Goal: Task Accomplishment & Management: Complete application form

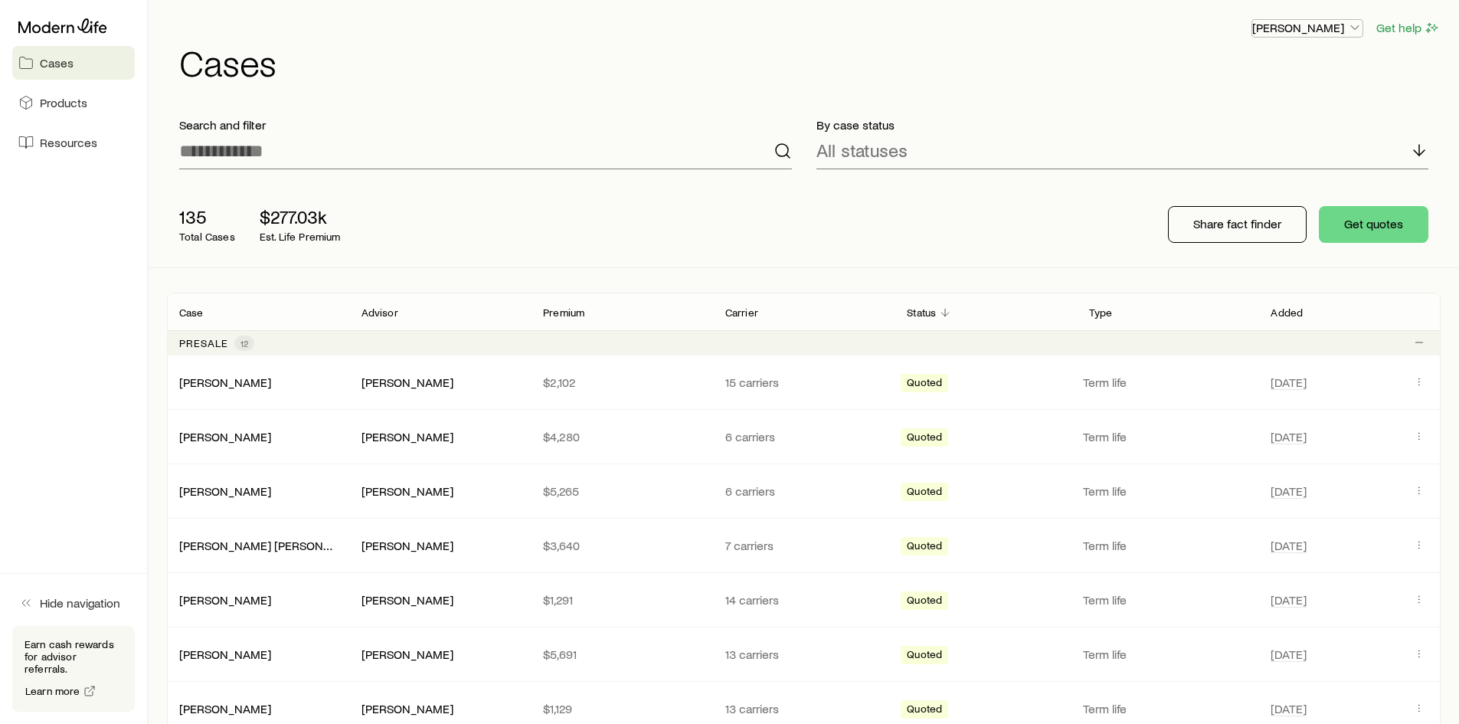
click at [1345, 21] on p "[PERSON_NAME]" at bounding box center [1308, 27] width 110 height 15
click at [1103, 24] on div "[PERSON_NAME] Get help" at bounding box center [810, 27] width 1262 height 19
click at [1227, 213] on button "Share fact finder" at bounding box center [1237, 224] width 139 height 37
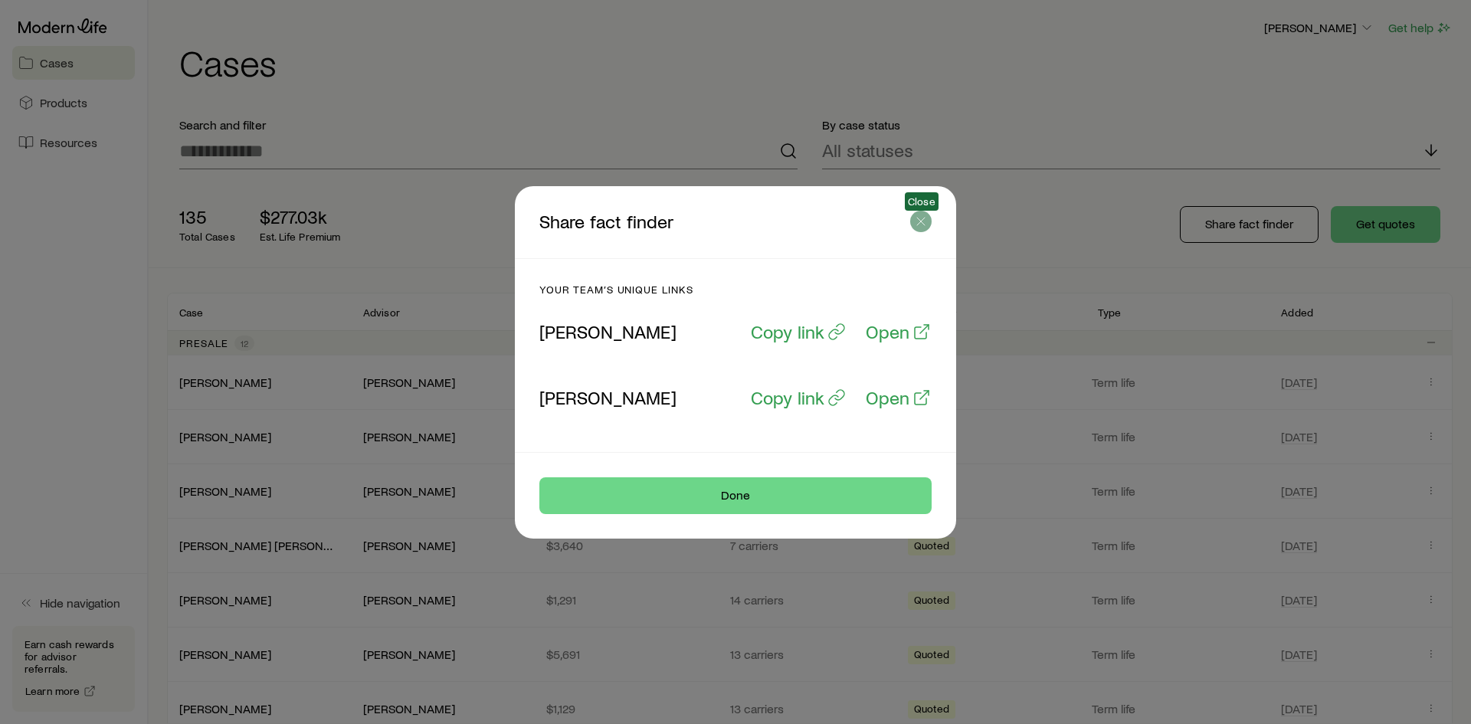
click at [914, 228] on icon "button" at bounding box center [920, 221] width 15 height 15
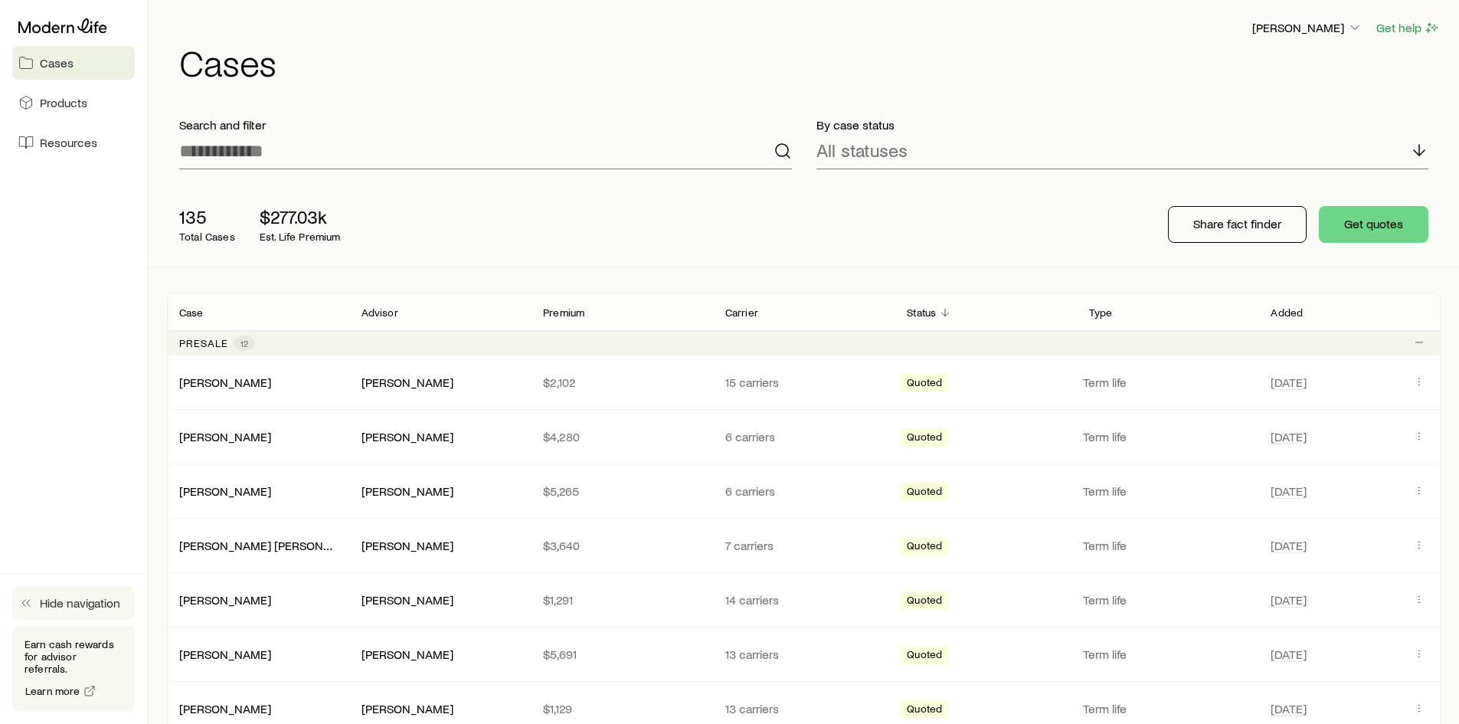
click at [59, 604] on button "Hide navigation" at bounding box center [73, 603] width 123 height 34
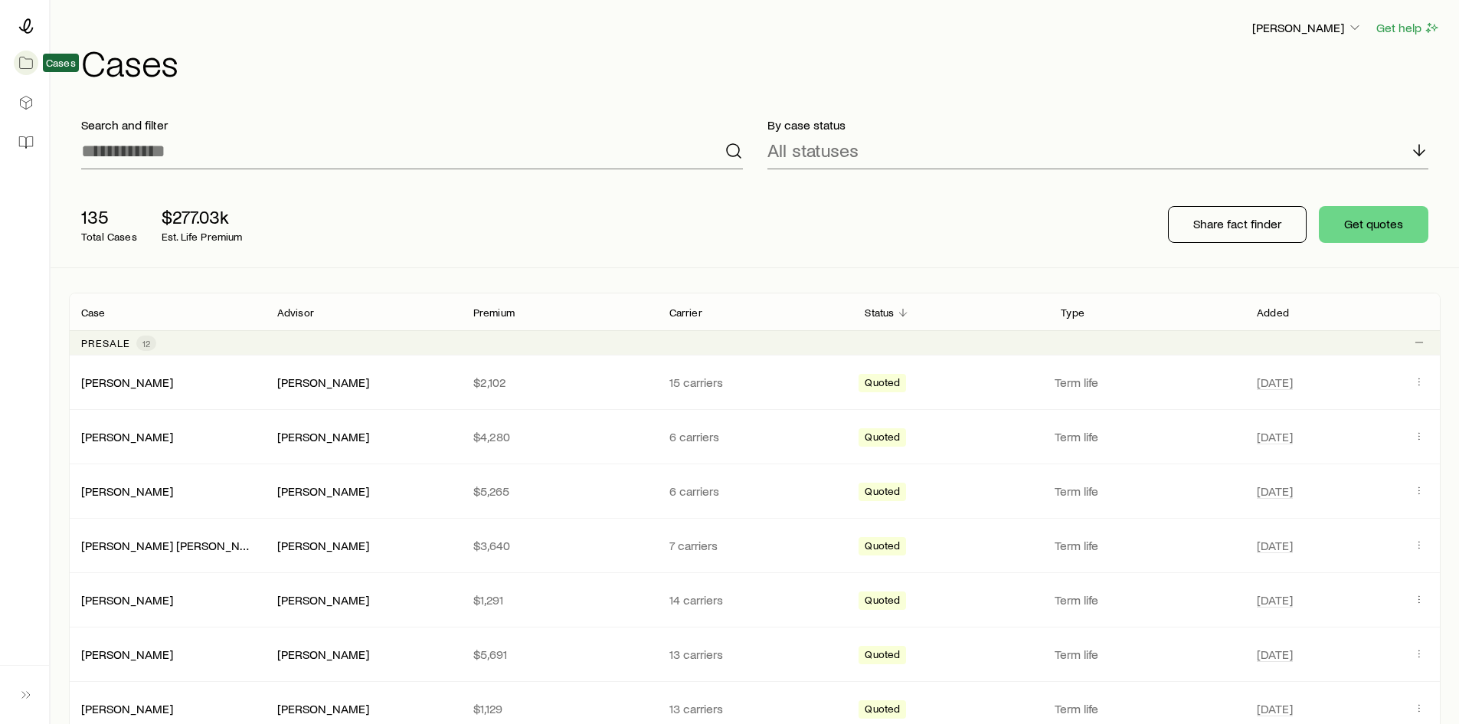
click at [23, 66] on icon at bounding box center [25, 62] width 15 height 15
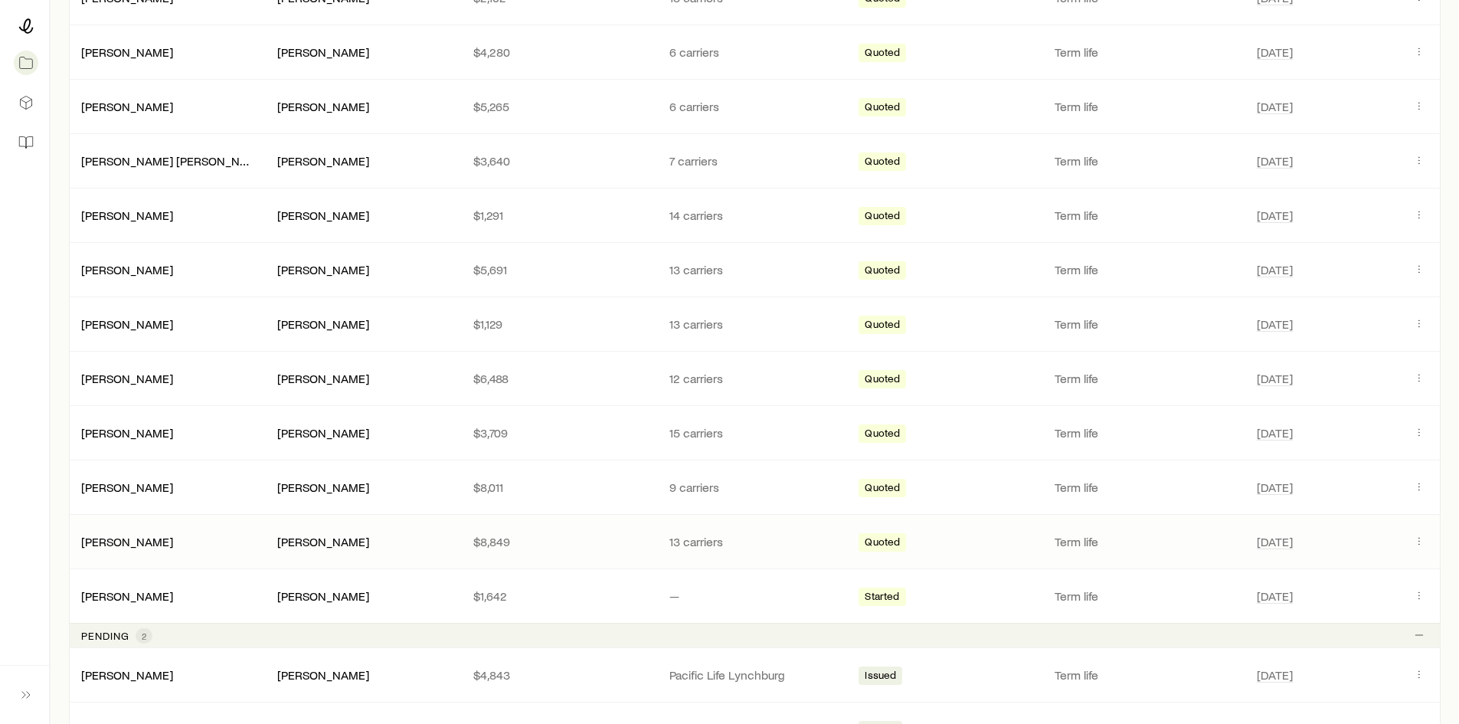
scroll to position [383, 0]
click at [196, 434] on div "[PERSON_NAME]" at bounding box center [167, 434] width 196 height 15
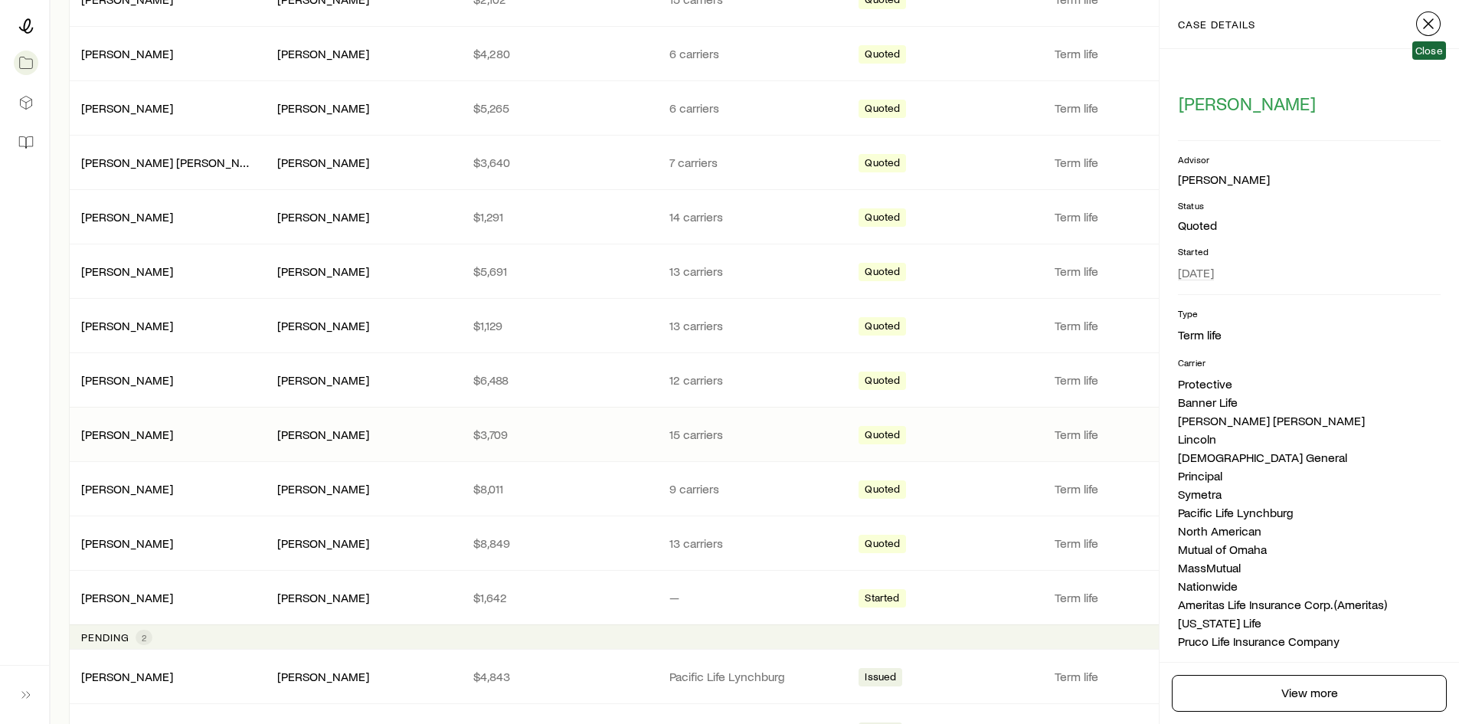
click at [1434, 19] on icon "button" at bounding box center [1429, 24] width 18 height 18
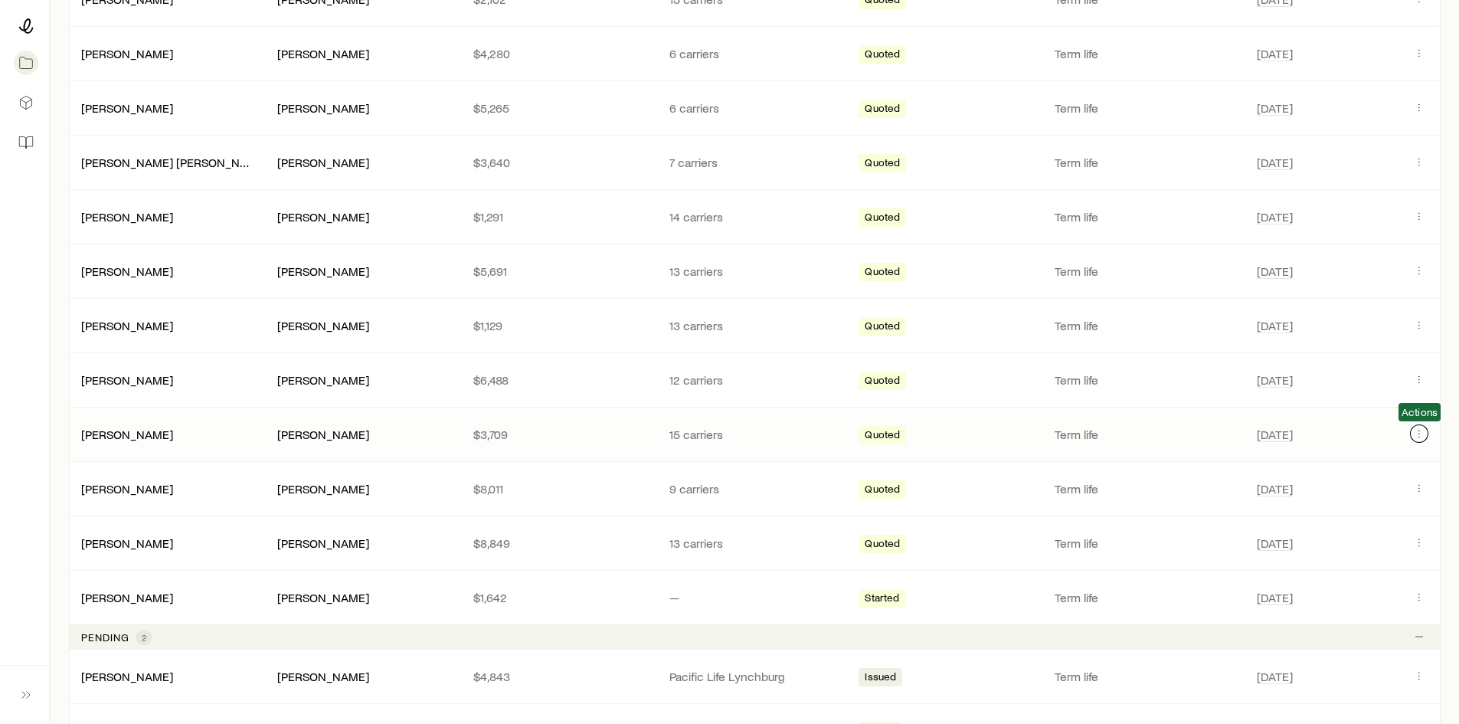
click at [1421, 434] on icon "Client cases" at bounding box center [1419, 433] width 12 height 12
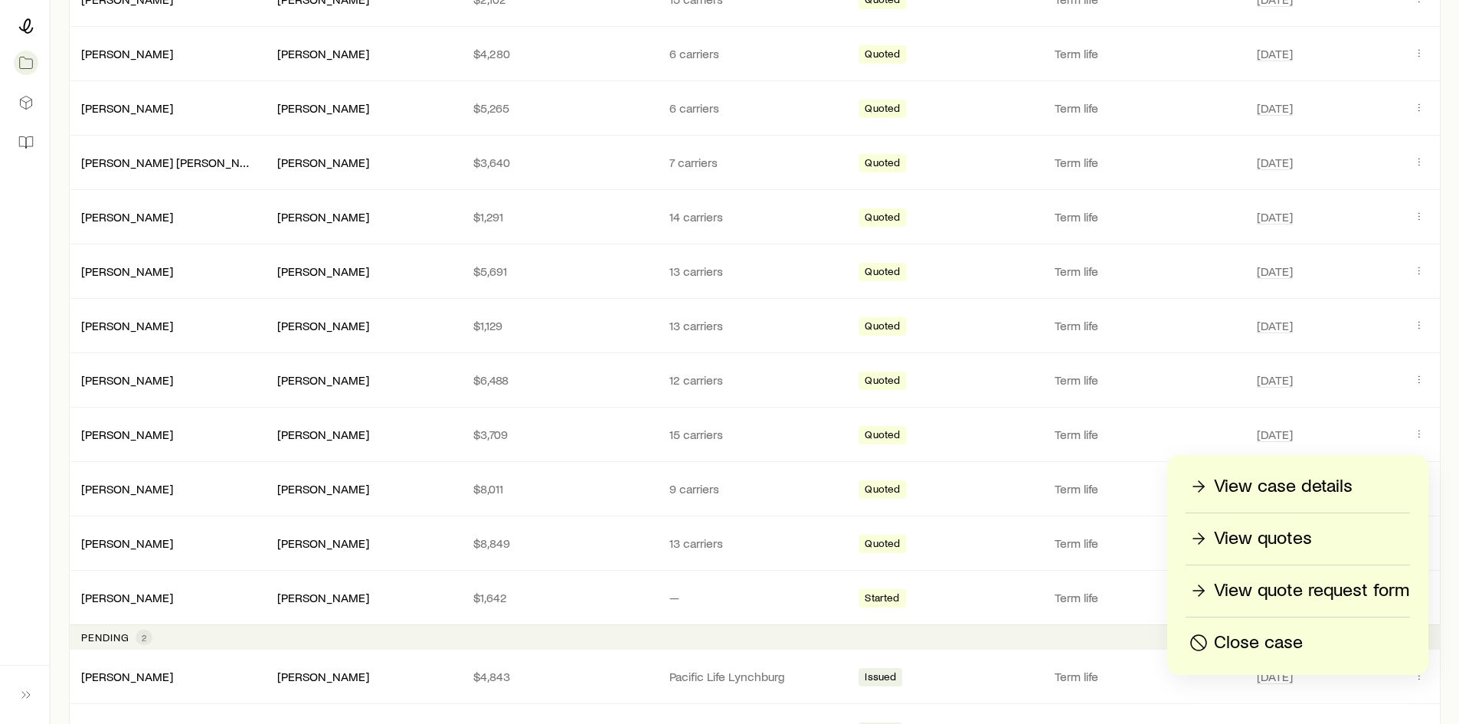
click at [1309, 490] on p "View case details" at bounding box center [1283, 486] width 139 height 25
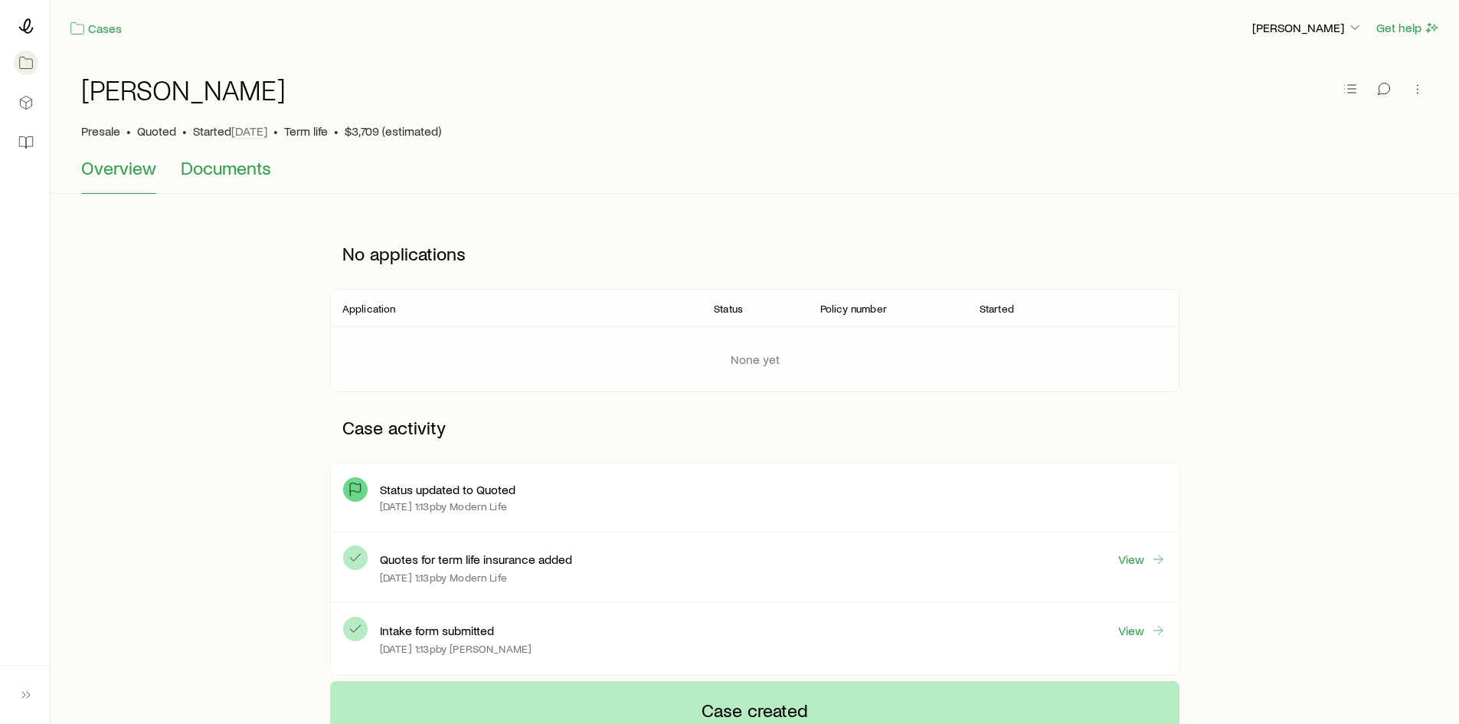
click at [219, 172] on span "Documents" at bounding box center [226, 167] width 90 height 21
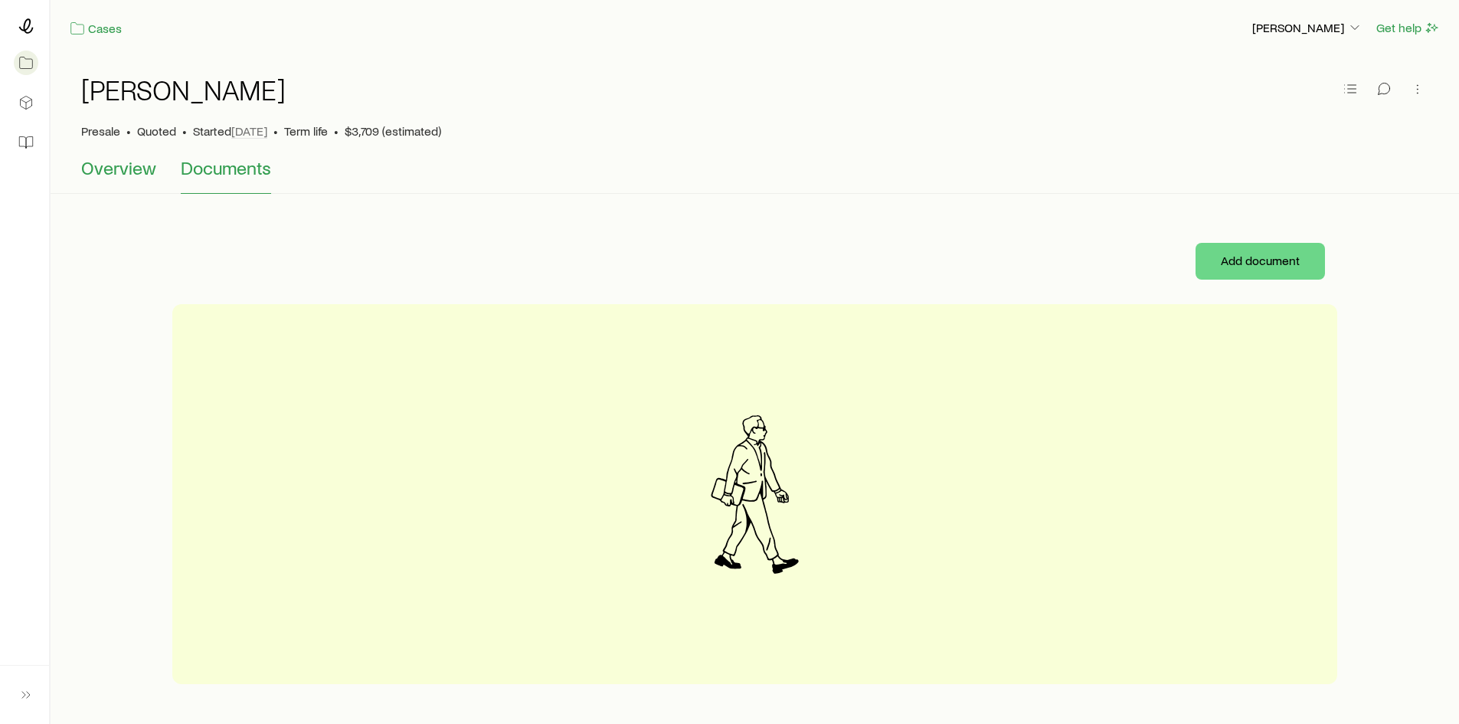
click at [135, 173] on span "Overview" at bounding box center [118, 167] width 75 height 21
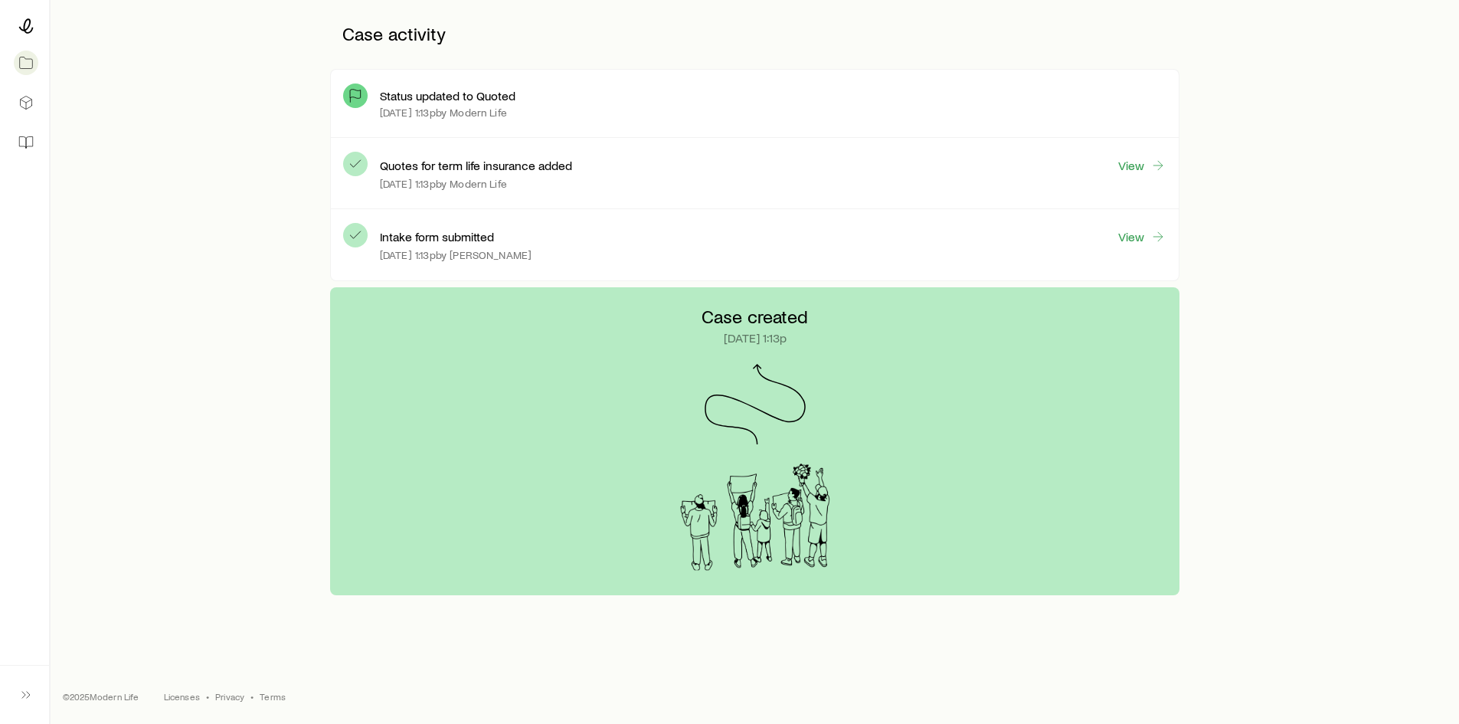
scroll to position [11, 0]
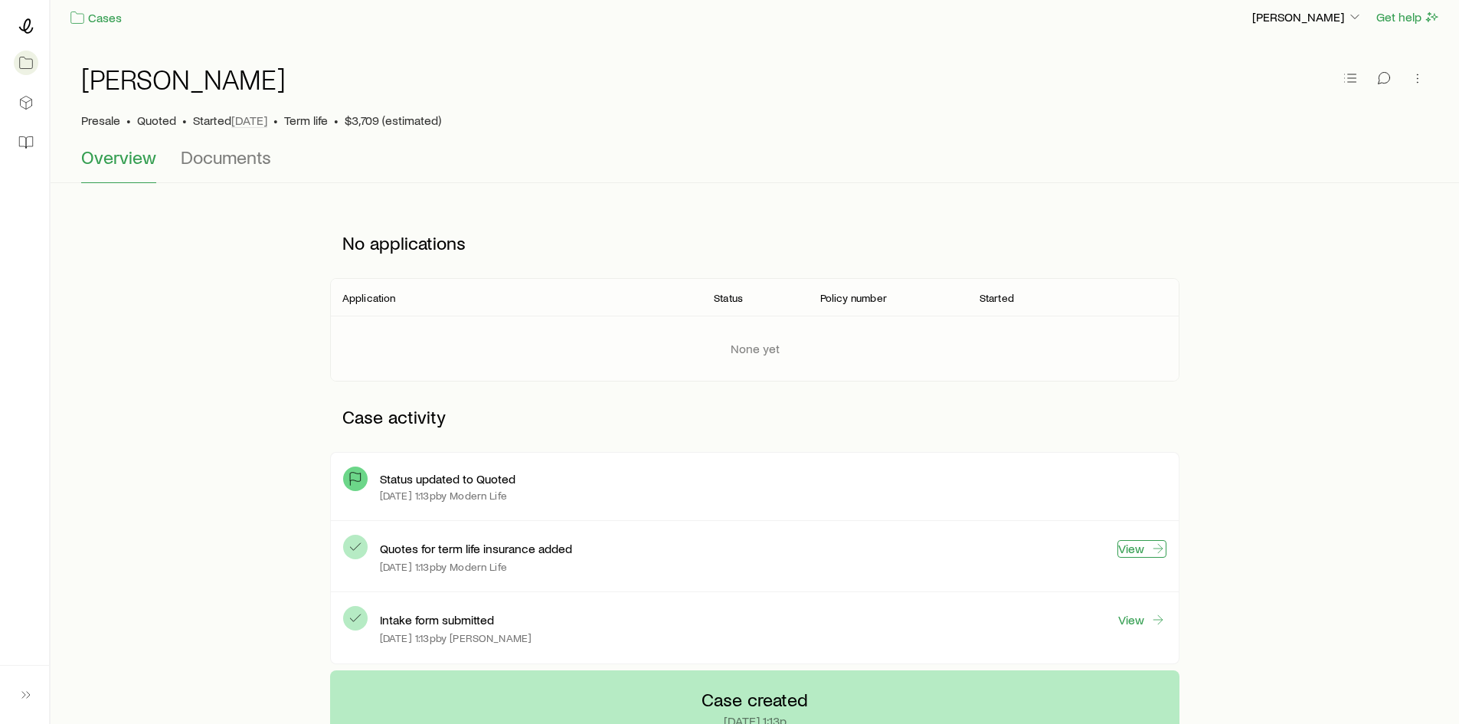
click at [1125, 547] on link "View" at bounding box center [1142, 549] width 49 height 18
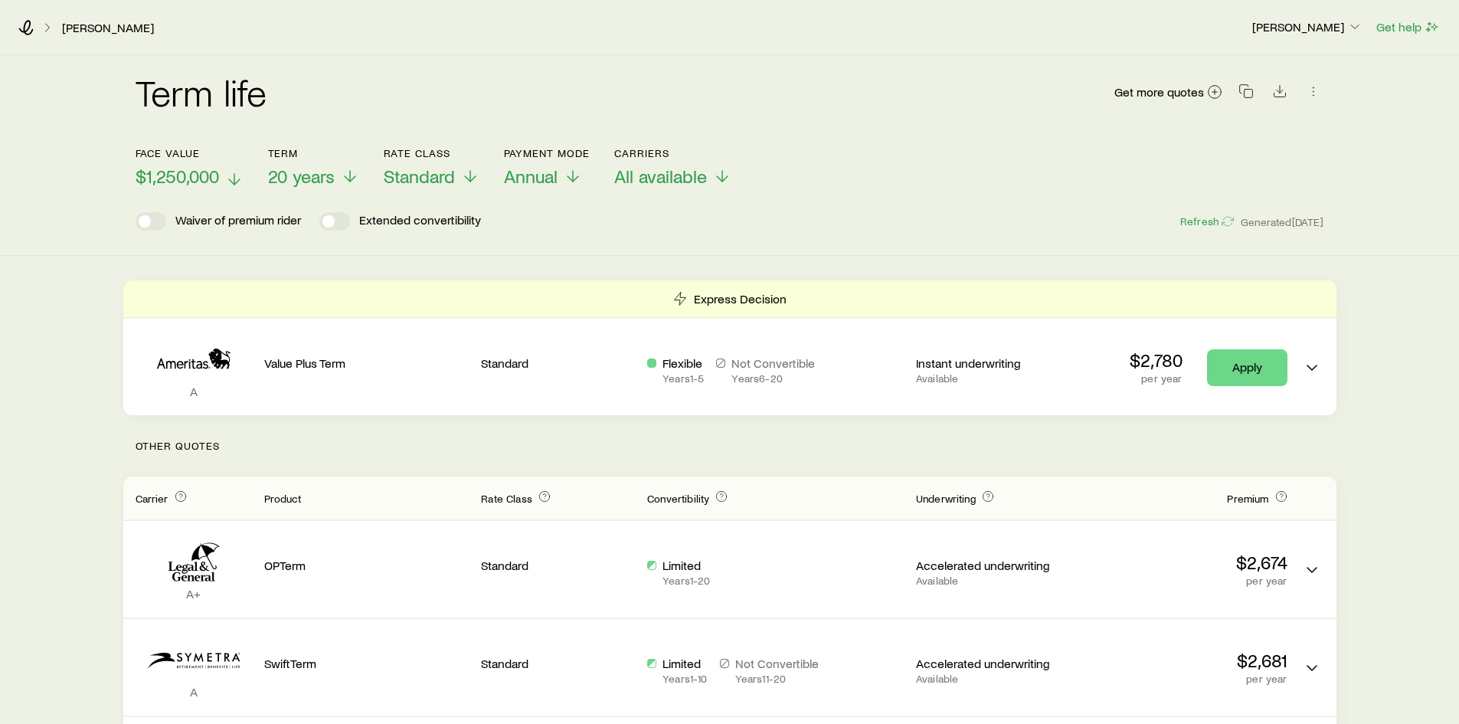
click at [234, 183] on line at bounding box center [234, 179] width 0 height 11
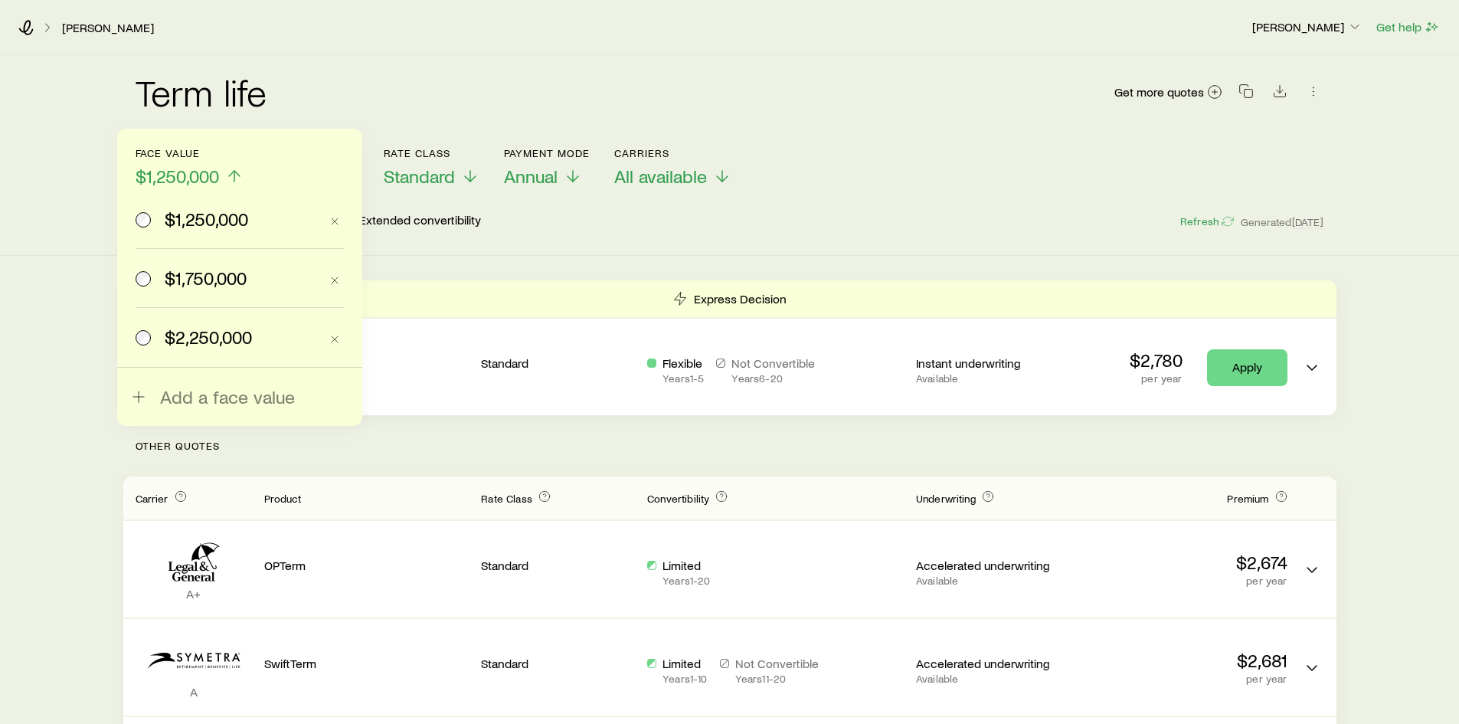
click at [212, 277] on span "$1,750,000" at bounding box center [206, 277] width 82 height 21
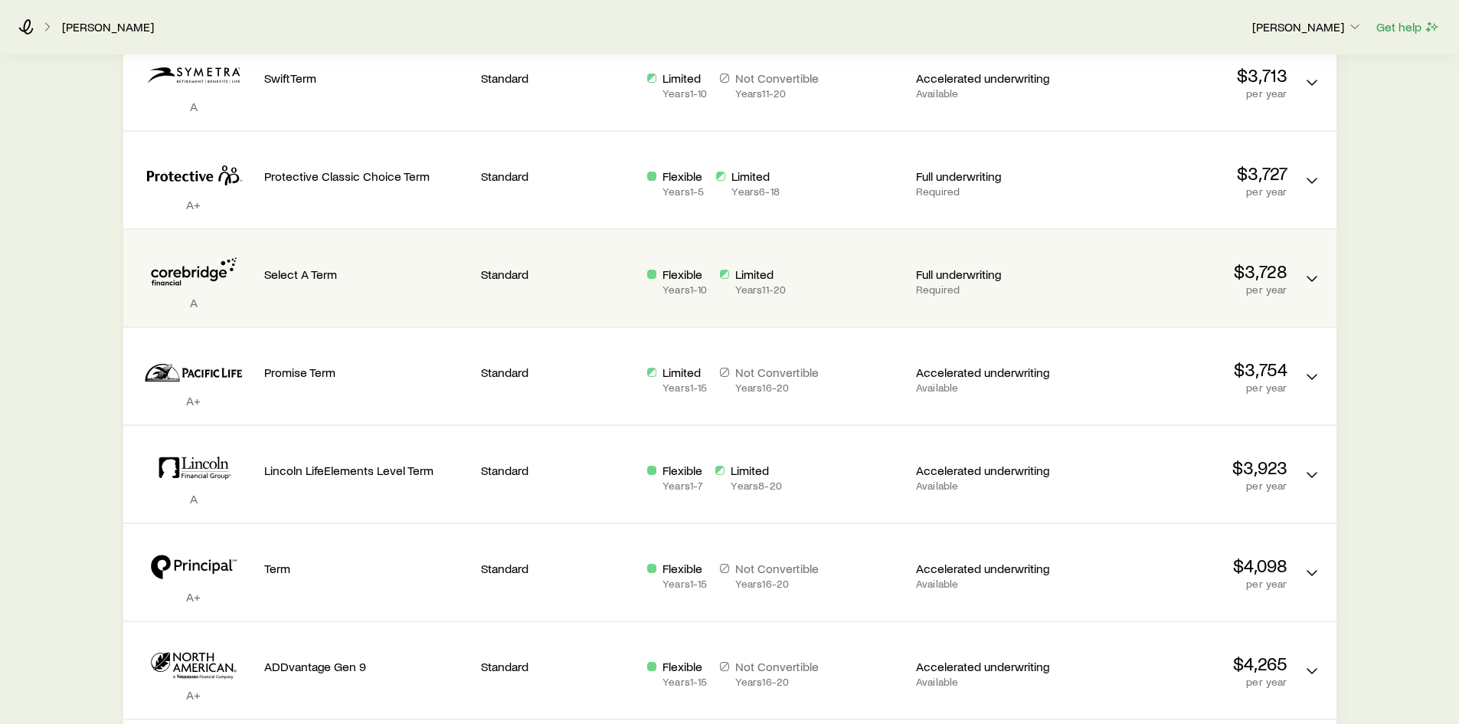
scroll to position [613, 0]
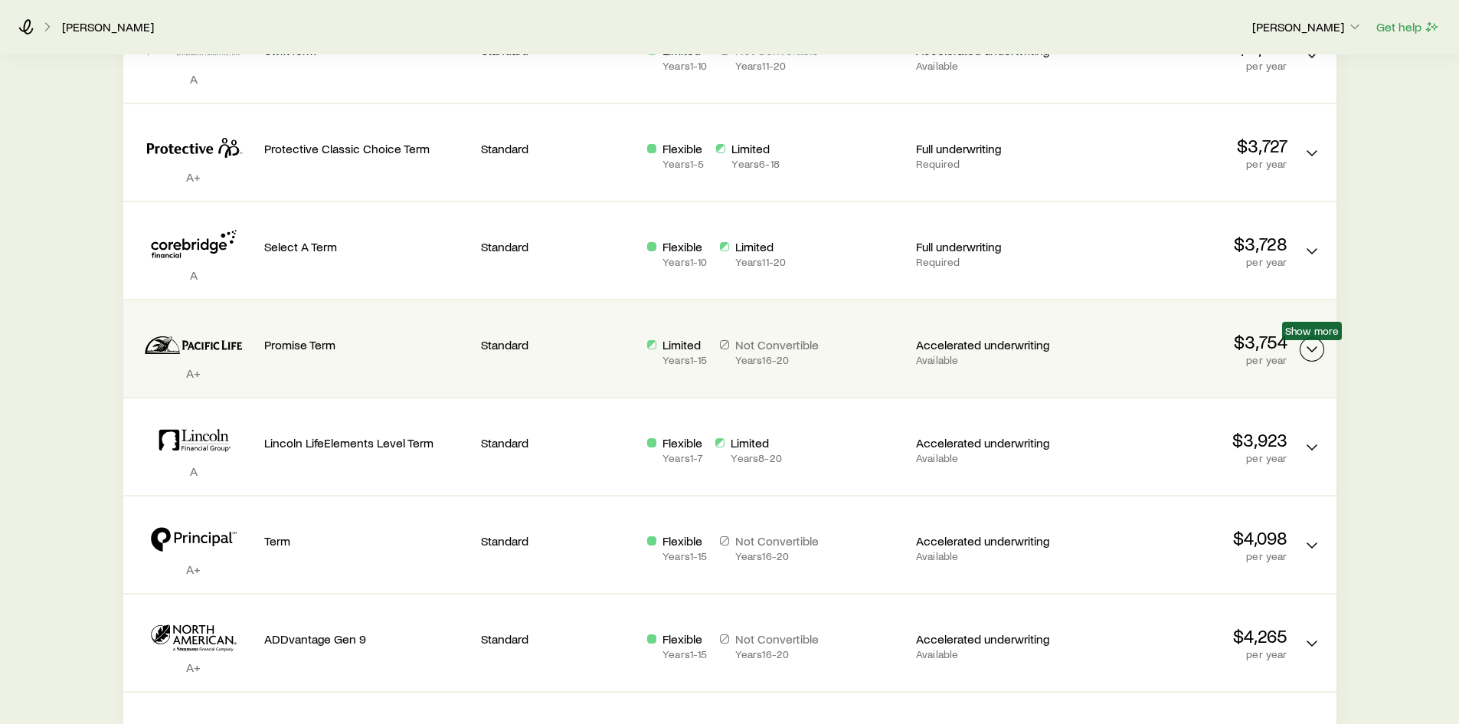
click at [1306, 352] on icon "Term quotes" at bounding box center [1312, 349] width 18 height 18
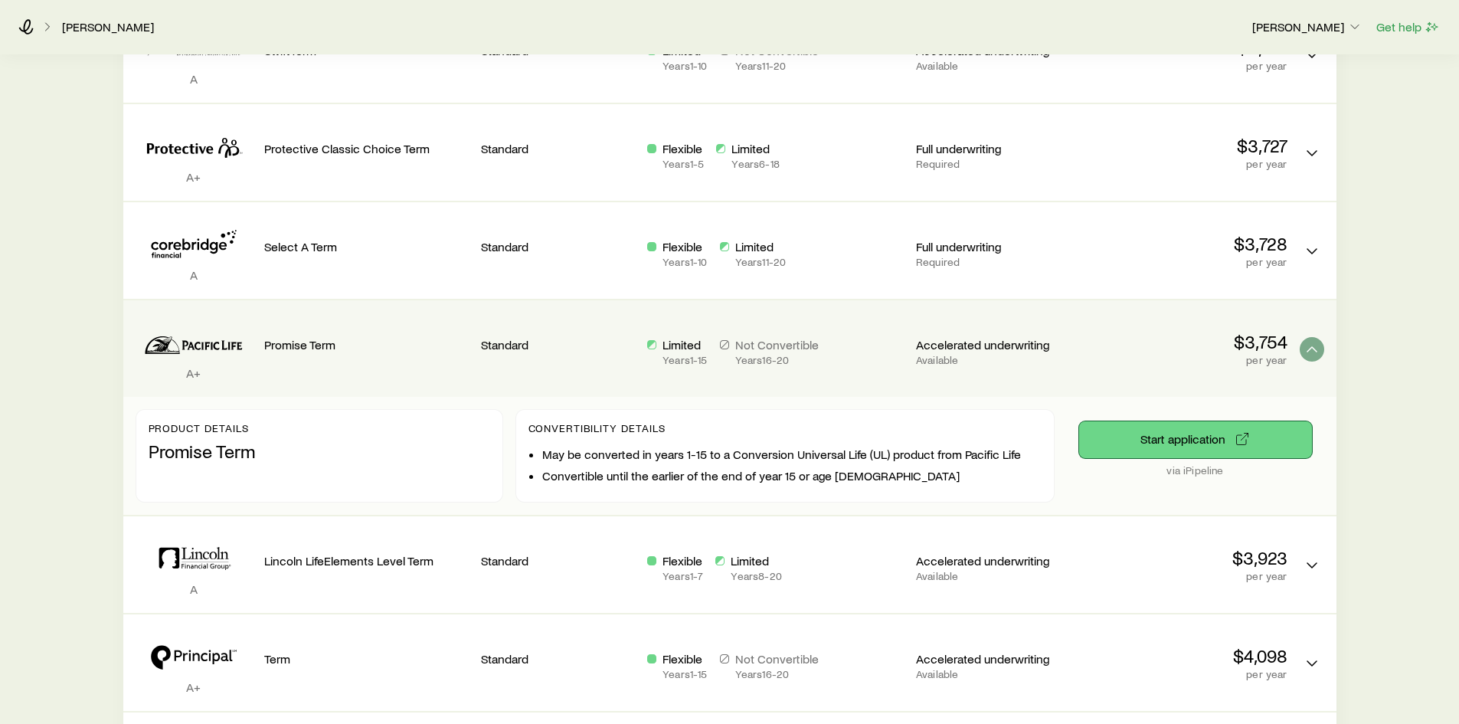
click at [1247, 448] on button "Start application" at bounding box center [1195, 439] width 233 height 37
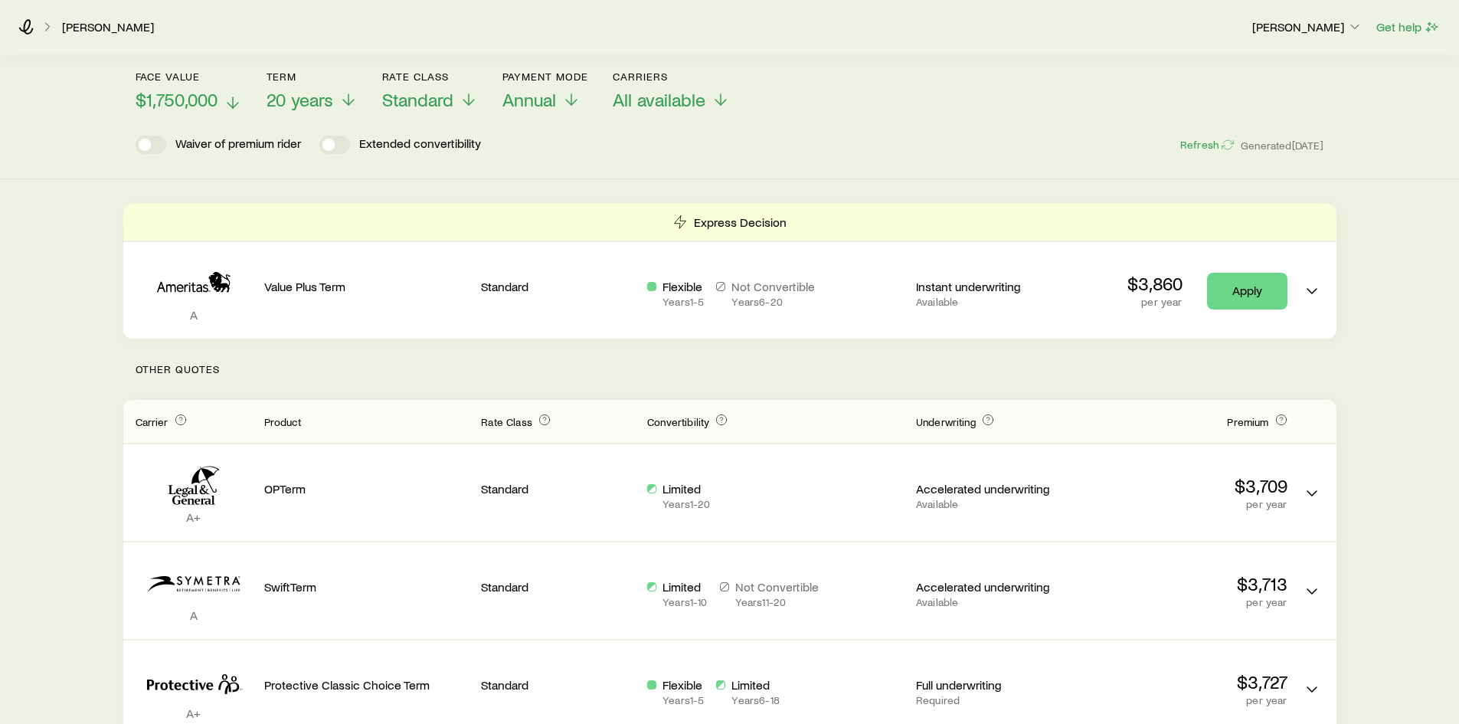
scroll to position [0, 0]
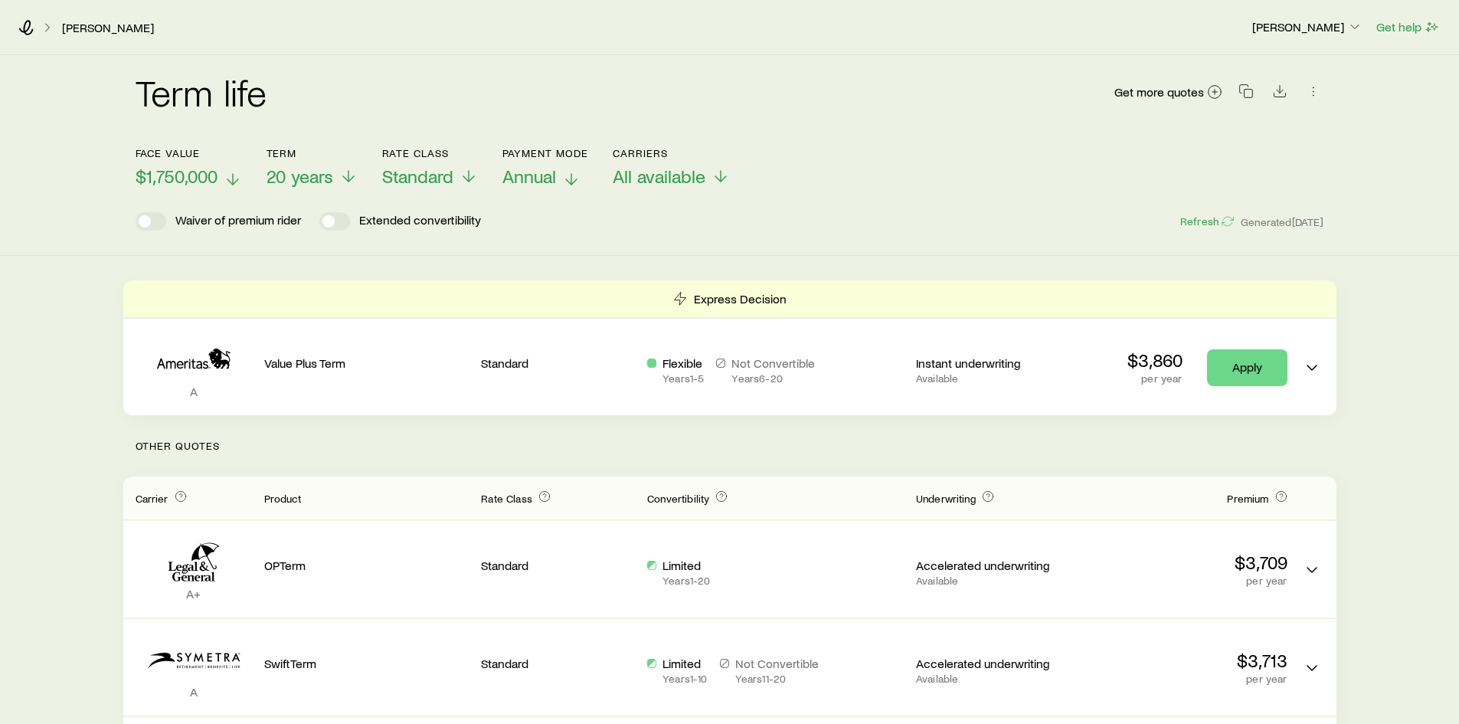
click at [572, 174] on icon at bounding box center [571, 179] width 18 height 18
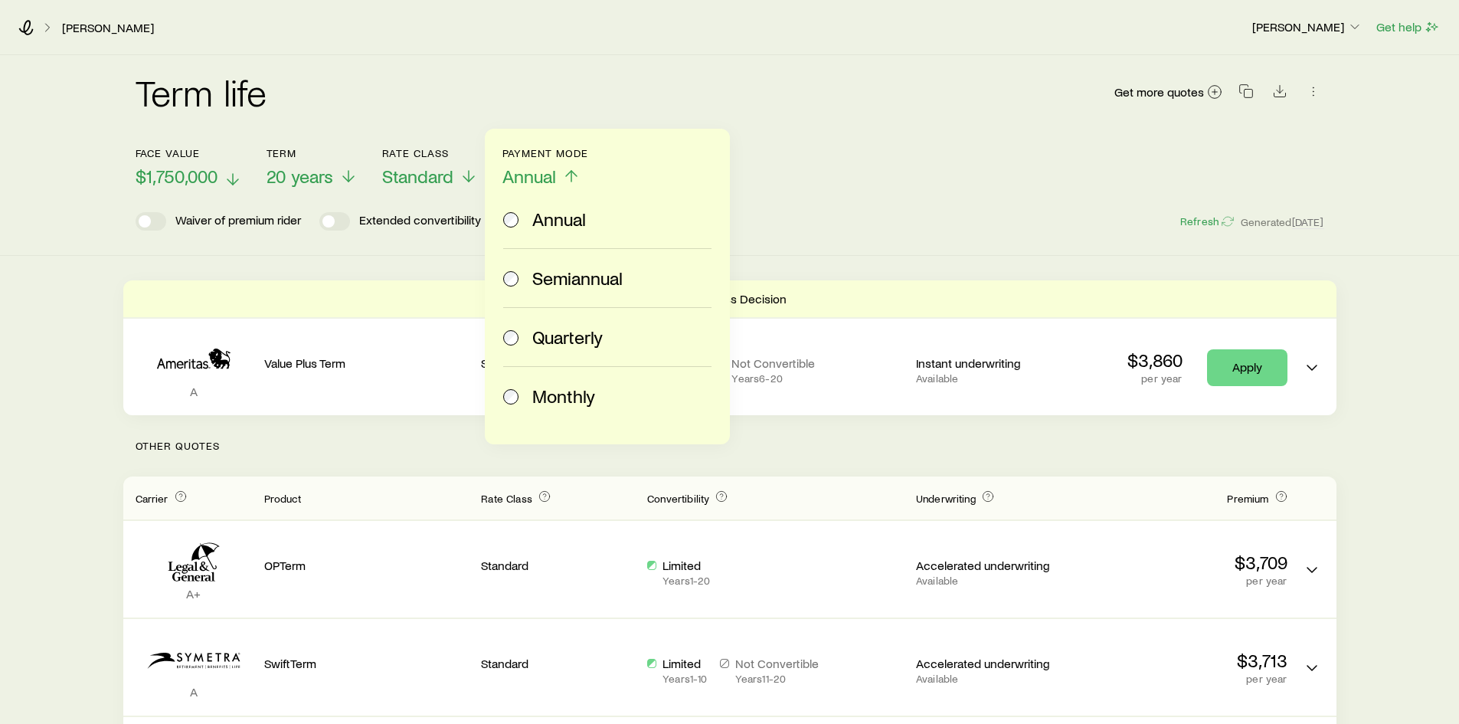
click at [557, 391] on span "Monthly" at bounding box center [563, 395] width 63 height 21
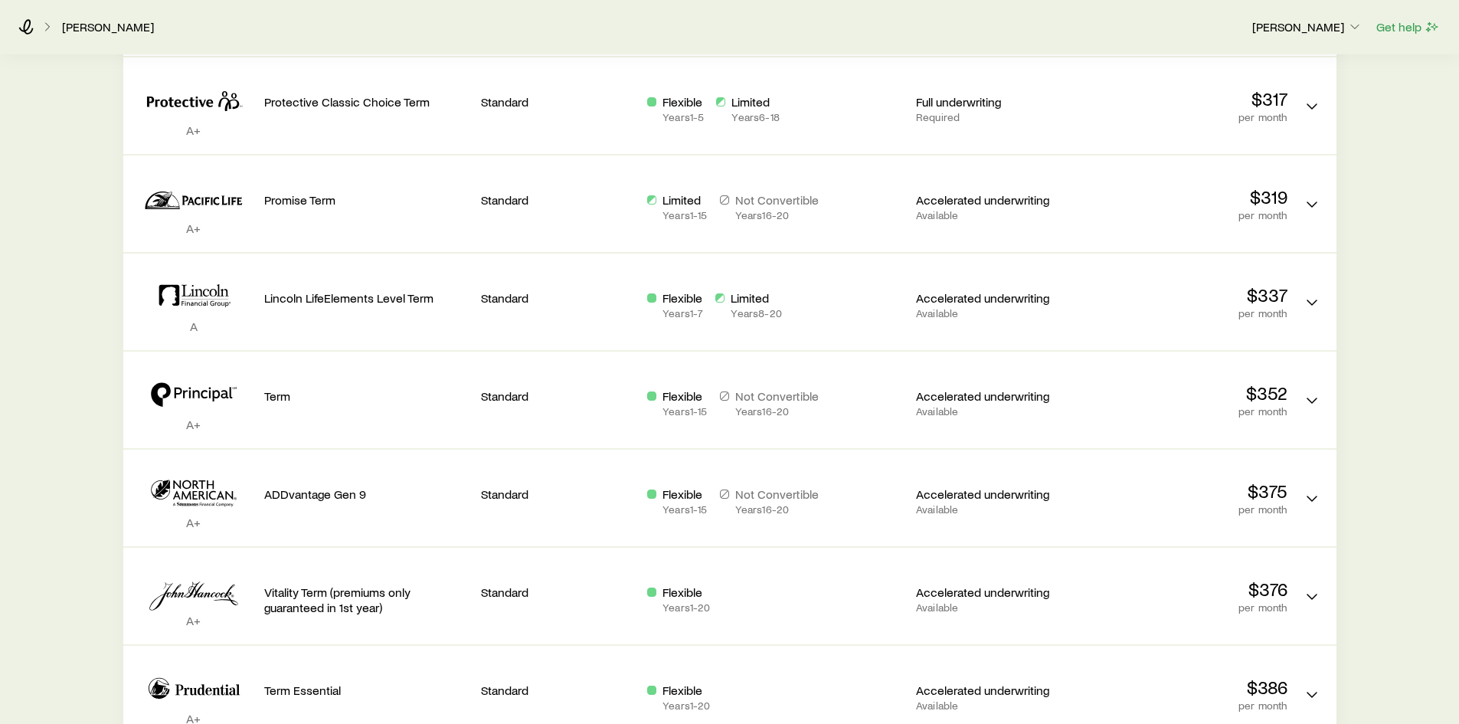
scroll to position [766, 0]
